Goal: Information Seeking & Learning: Understand process/instructions

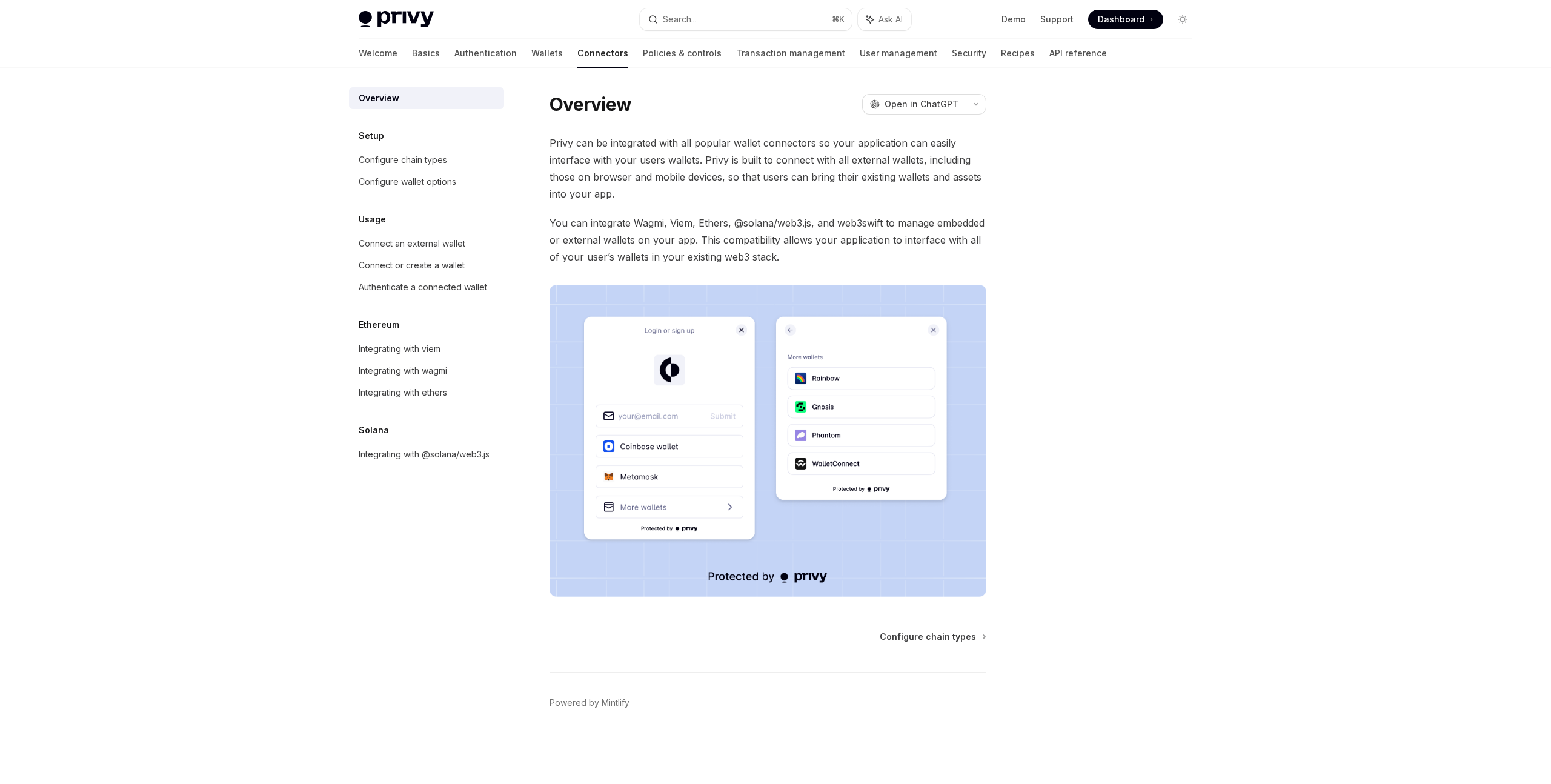
click at [1247, 301] on div "Privy Docs home page Search... ⌘ K Ask AI Demo Support Dashboard Dashboard Sear…" at bounding box center [776, 392] width 1551 height 784
click at [1241, 301] on div "Privy Docs home page Search... ⌘ K Ask AI Demo Support Dashboard Dashboard Sear…" at bounding box center [776, 392] width 1551 height 784
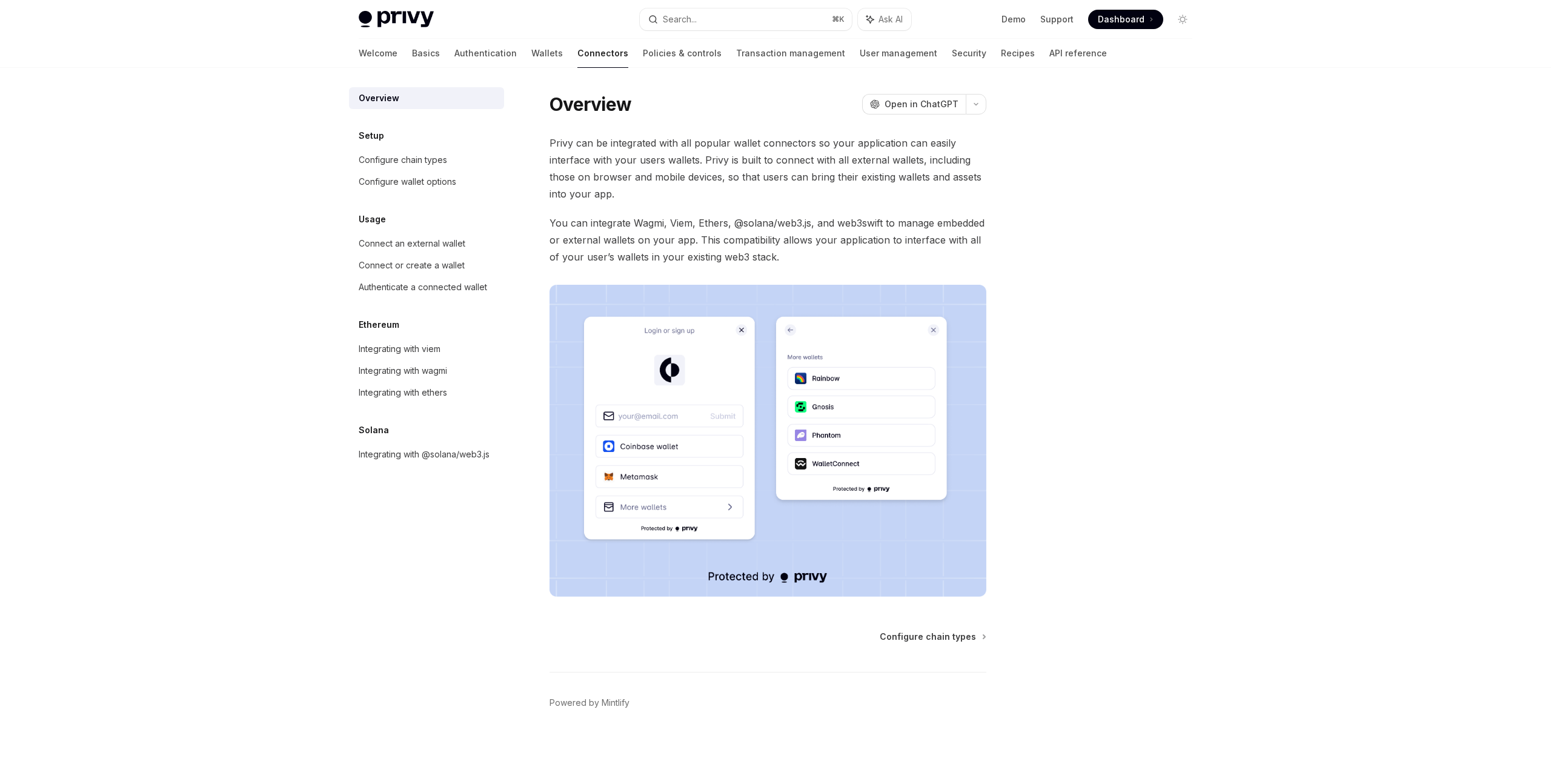
click at [1241, 301] on div "Privy Docs home page Search... ⌘ K Ask AI Demo Support Dashboard Dashboard Sear…" at bounding box center [776, 392] width 1551 height 784
click at [480, 457] on div "Integrating with @solana/web3.js" at bounding box center [424, 453] width 131 height 14
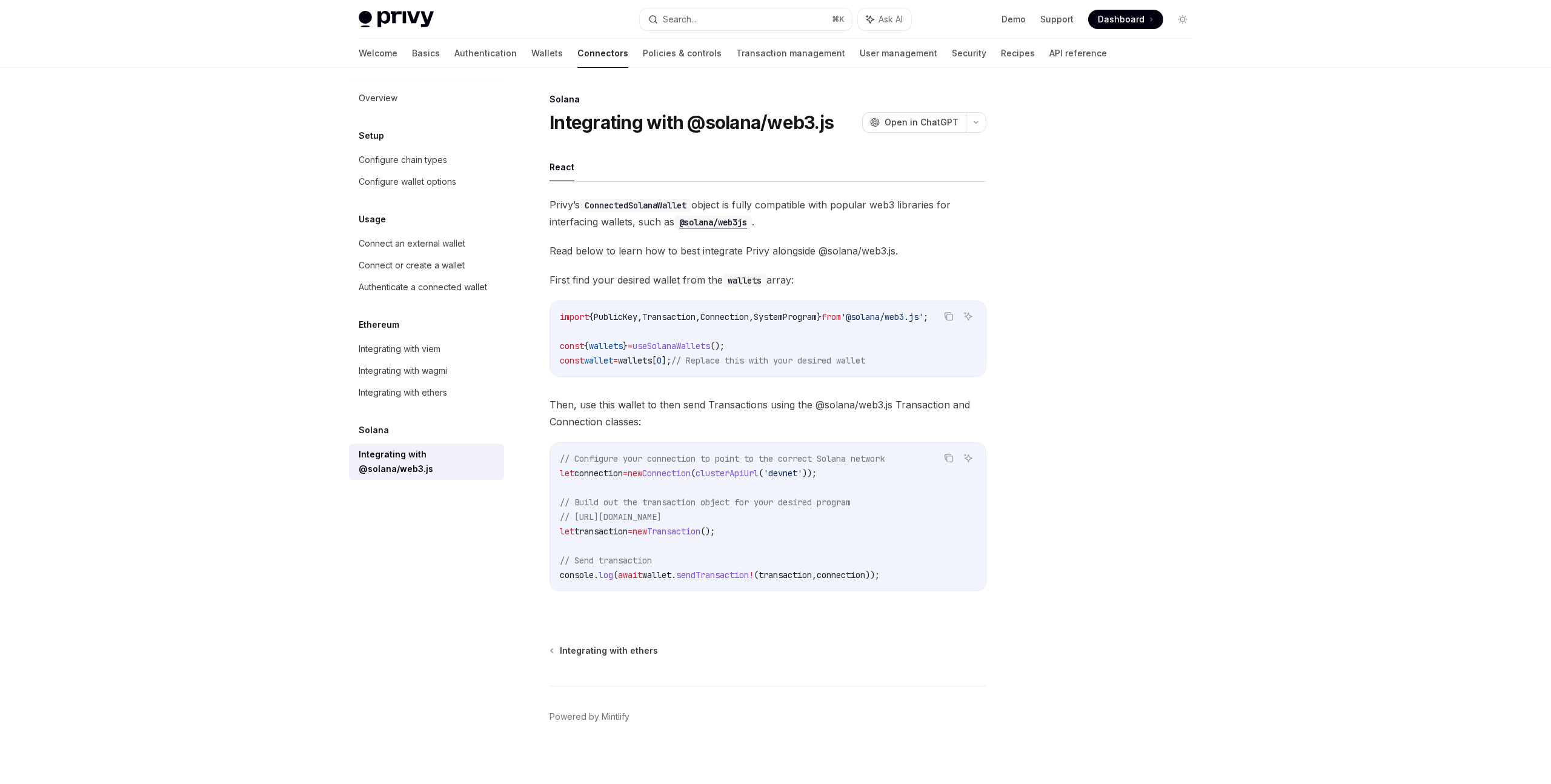
type textarea "*"
click at [1096, 353] on div at bounding box center [1110, 438] width 185 height 692
click at [1092, 374] on div at bounding box center [1110, 438] width 185 height 692
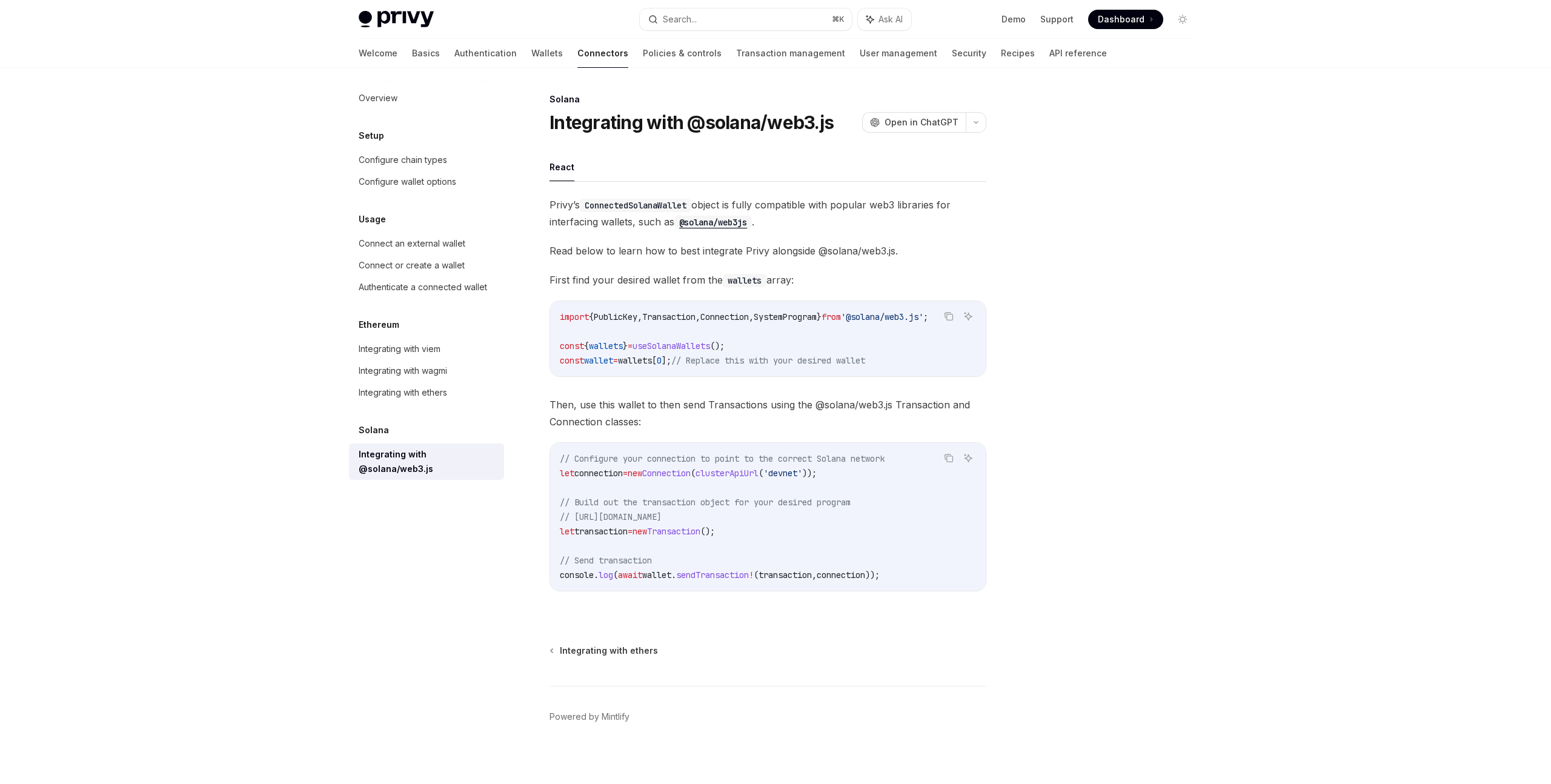
click at [1092, 374] on div at bounding box center [1110, 438] width 185 height 692
